Goal: Information Seeking & Learning: Stay updated

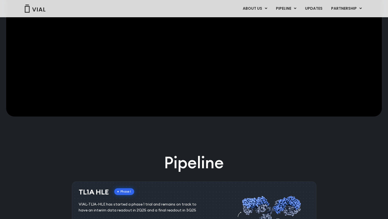
scroll to position [198, 0]
click at [312, 10] on link "UPDATES" at bounding box center [314, 8] width 26 height 9
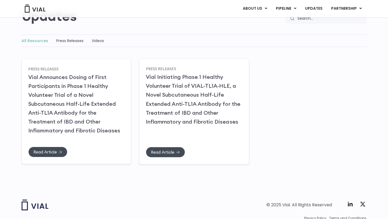
scroll to position [81, 0]
